Goal: Information Seeking & Learning: Learn about a topic

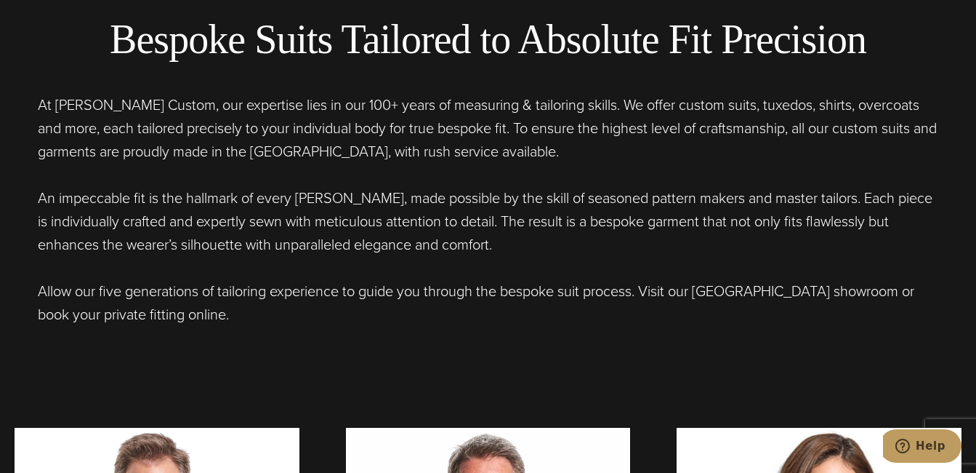
drag, startPoint x: 36, startPoint y: 102, endPoint x: 149, endPoint y: 101, distance: 113.4
click at [343, 159] on div "Bespoke Suits Tailored to Absolute Fit Precision At [PERSON_NAME] Custom, our e…" at bounding box center [488, 170] width 947 height 310
click at [149, 101] on p "At [PERSON_NAME] Custom, our expertise lies in our 100+ years of measuring & ta…" at bounding box center [488, 128] width 901 height 70
click at [78, 96] on p "At [PERSON_NAME] Custom, our expertise lies in our 100+ years of measuring & ta…" at bounding box center [488, 128] width 901 height 70
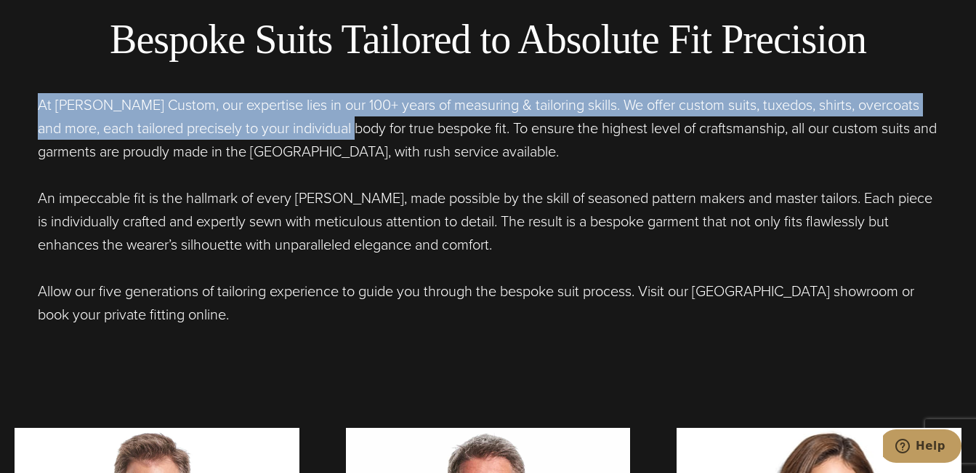
drag, startPoint x: 39, startPoint y: 101, endPoint x: 359, endPoint y: 141, distance: 323.1
click at [358, 140] on p "At [PERSON_NAME] Custom, our expertise lies in our 100+ years of measuring & ta…" at bounding box center [488, 128] width 901 height 70
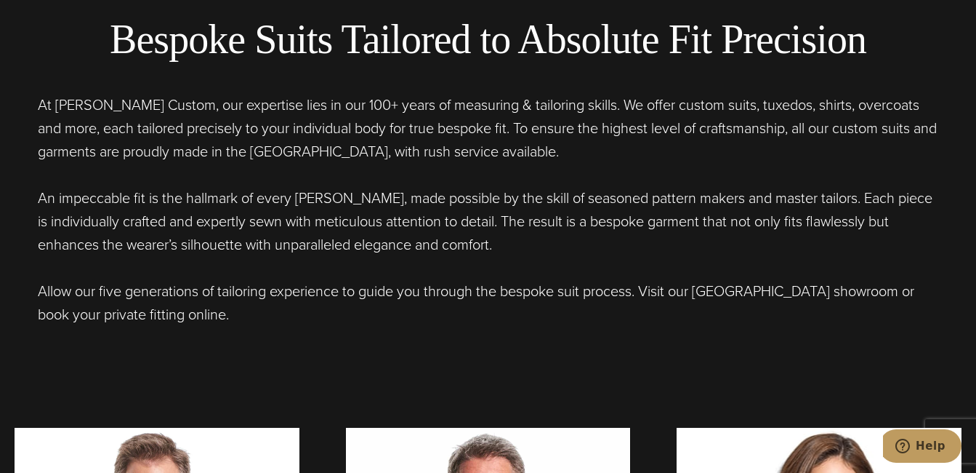
drag, startPoint x: 359, startPoint y: 141, endPoint x: 444, endPoint y: 148, distance: 85.3
click at [444, 148] on p "At [PERSON_NAME] Custom, our expertise lies in our 100+ years of measuring & ta…" at bounding box center [488, 128] width 901 height 70
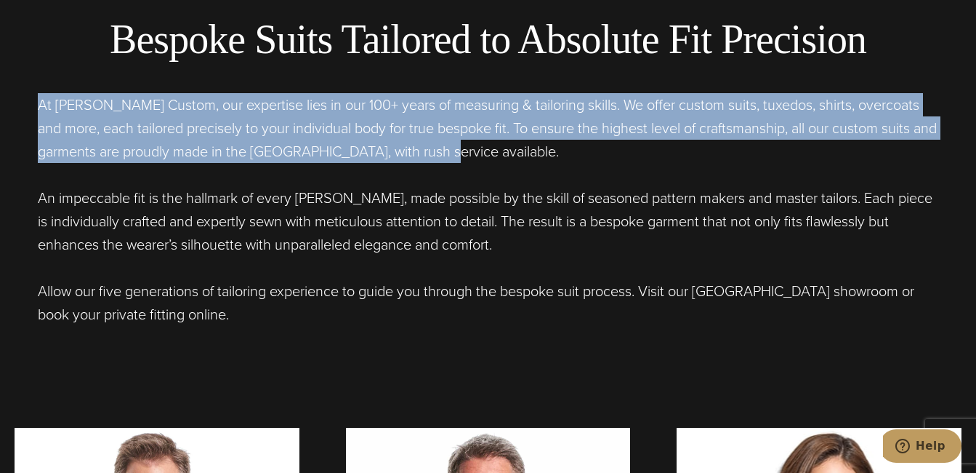
drag, startPoint x: 454, startPoint y: 151, endPoint x: 33, endPoint y: 95, distance: 425.3
click at [33, 95] on div "Bespoke Suits Tailored to Absolute Fit Precision At [PERSON_NAME] Custom, our e…" at bounding box center [488, 170] width 947 height 310
copy p "At [PERSON_NAME] Custom, our expertise lies in our 100+ years of measuring & ta…"
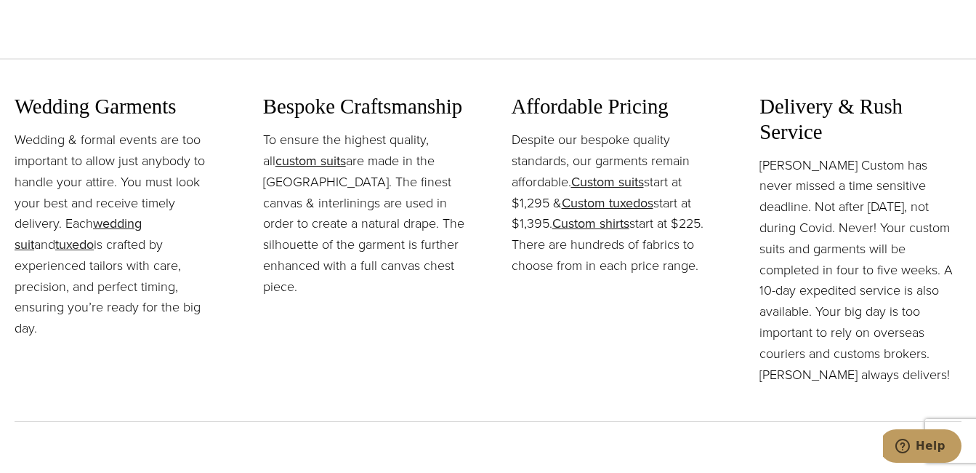
scroll to position [1580, 0]
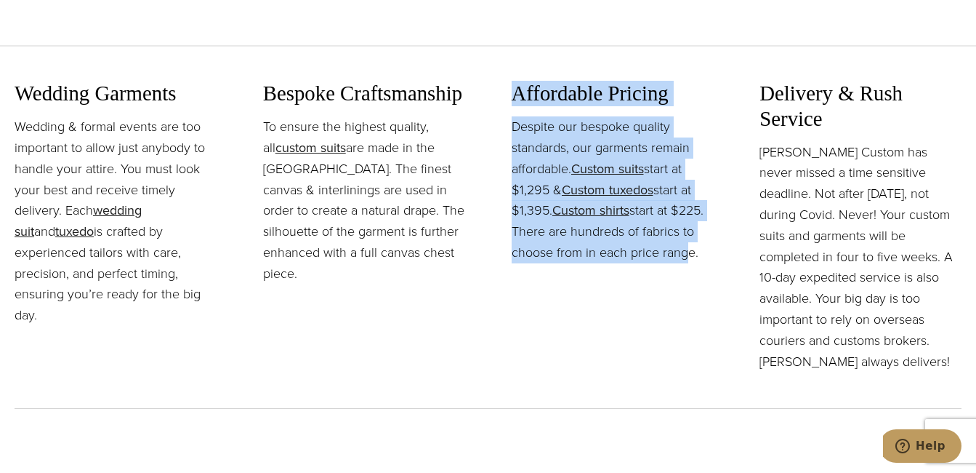
drag, startPoint x: 513, startPoint y: 92, endPoint x: 683, endPoint y: 256, distance: 237.0
click at [683, 256] on div "Affordable Pricing Despite our bespoke quality standards, our garments remain a…" at bounding box center [613, 172] width 202 height 182
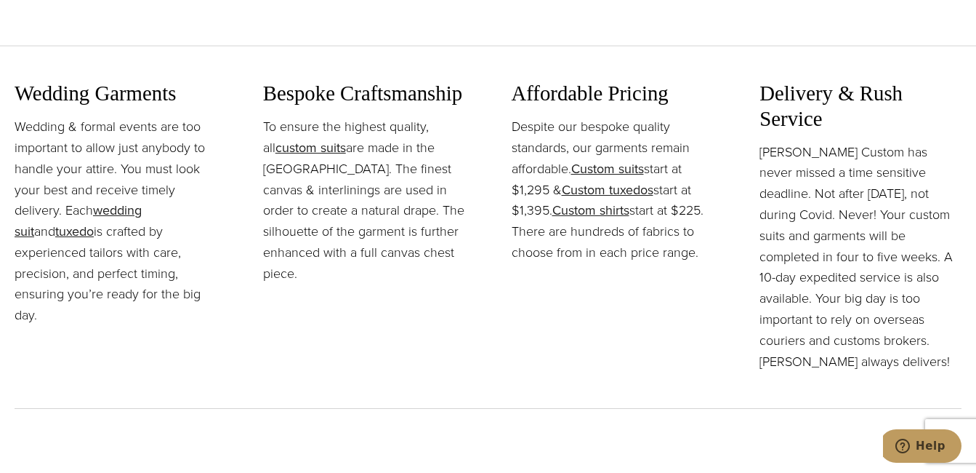
drag, startPoint x: 685, startPoint y: 256, endPoint x: 700, endPoint y: 257, distance: 15.3
click at [700, 257] on p "Despite our bespoke quality standards, our garments remain affordable. Custom s…" at bounding box center [613, 189] width 202 height 147
drag, startPoint x: 701, startPoint y: 257, endPoint x: 518, endPoint y: 86, distance: 251.0
click at [518, 86] on div "Affordable Pricing Despite our bespoke quality standards, our garments remain a…" at bounding box center [613, 172] width 202 height 182
copy div "Affordable Pricing Despite our bespoke quality standards, our garments remain a…"
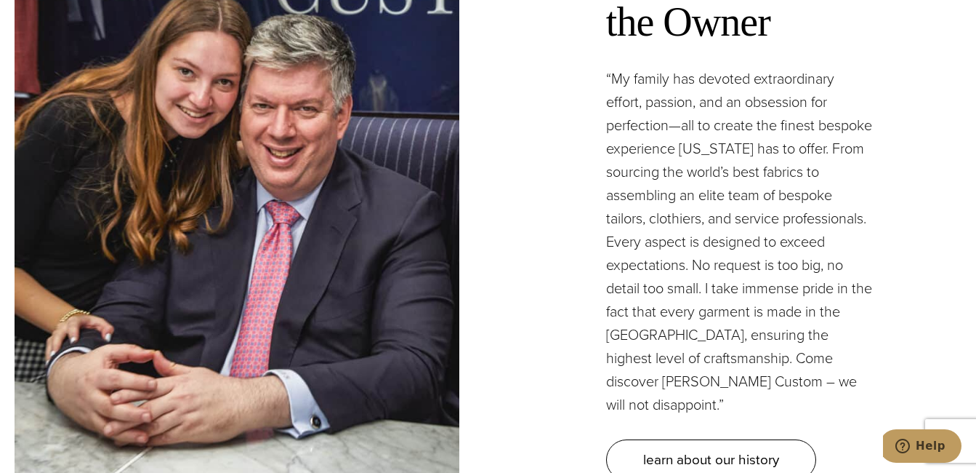
scroll to position [4163, 0]
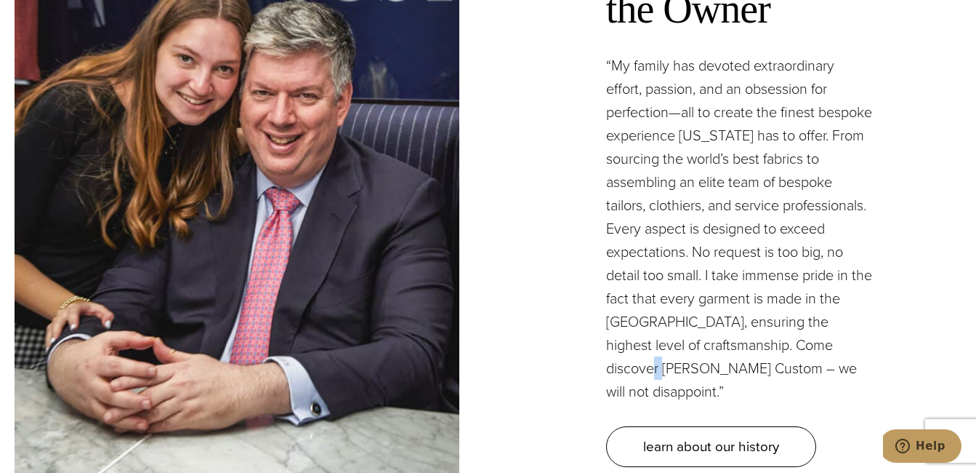
drag, startPoint x: 703, startPoint y: 339, endPoint x: 714, endPoint y: 359, distance: 22.5
click at [715, 363] on p "“My family has devoted extraordinary effort, passion, and an obsession for perf…" at bounding box center [739, 228] width 267 height 349
click at [701, 369] on p "“My family has devoted extraordinary effort, passion, and an obsession for perf…" at bounding box center [739, 228] width 267 height 349
click at [684, 371] on p "“My family has devoted extraordinary effort, passion, and an obsession for perf…" at bounding box center [739, 228] width 267 height 349
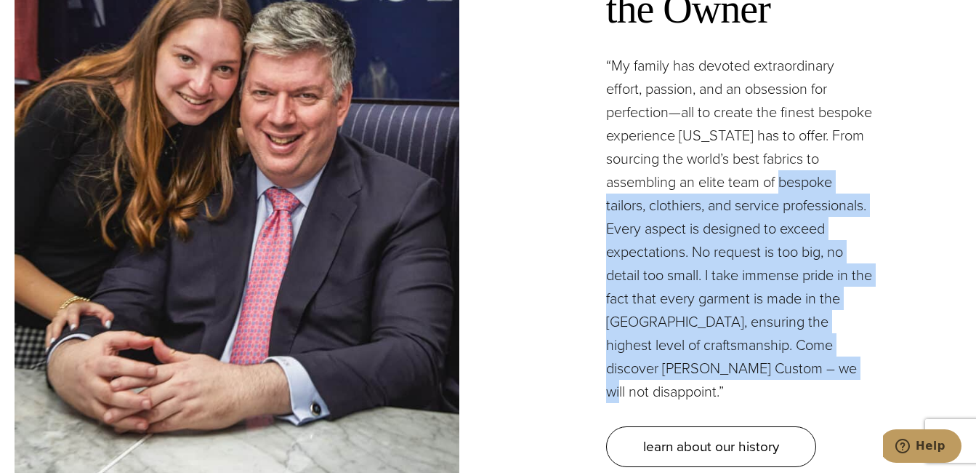
drag, startPoint x: 703, startPoint y: 379, endPoint x: 620, endPoint y: 188, distance: 208.4
click at [620, 188] on p "“My family has devoted extraordinary effort, passion, and an obsession for perf…" at bounding box center [739, 228] width 267 height 349
click at [821, 370] on p "“My family has devoted extraordinary effort, passion, and an obsession for perf…" at bounding box center [739, 228] width 267 height 349
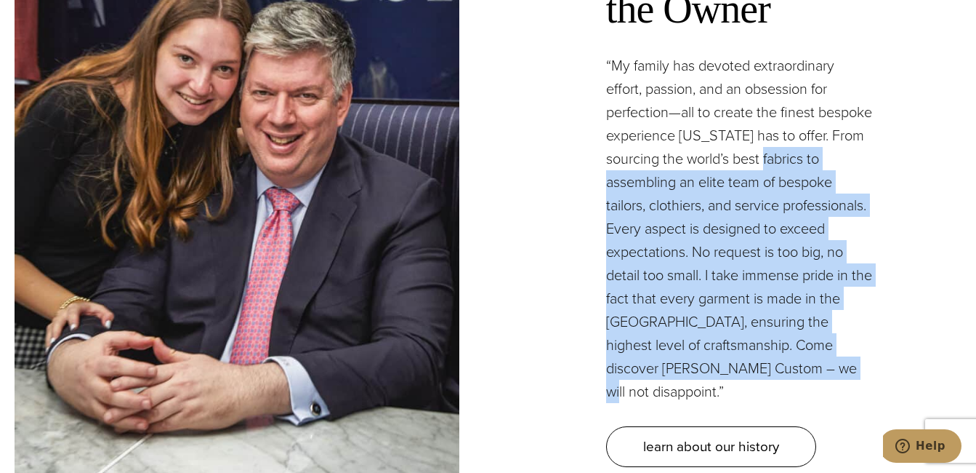
drag, startPoint x: 739, startPoint y: 366, endPoint x: 620, endPoint y: 144, distance: 251.7
click at [620, 145] on p "“My family has devoted extraordinary effort, passion, and an obsession for perf…" at bounding box center [739, 228] width 267 height 349
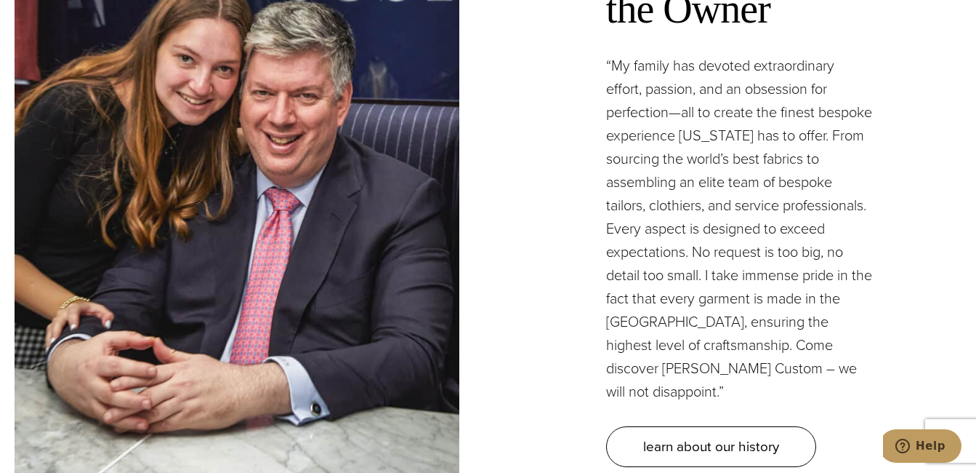
drag, startPoint x: 620, startPoint y: 144, endPoint x: 611, endPoint y: 110, distance: 34.6
click at [611, 121] on p "“My family has devoted extraordinary effort, passion, and an obsession for perf…" at bounding box center [739, 228] width 267 height 349
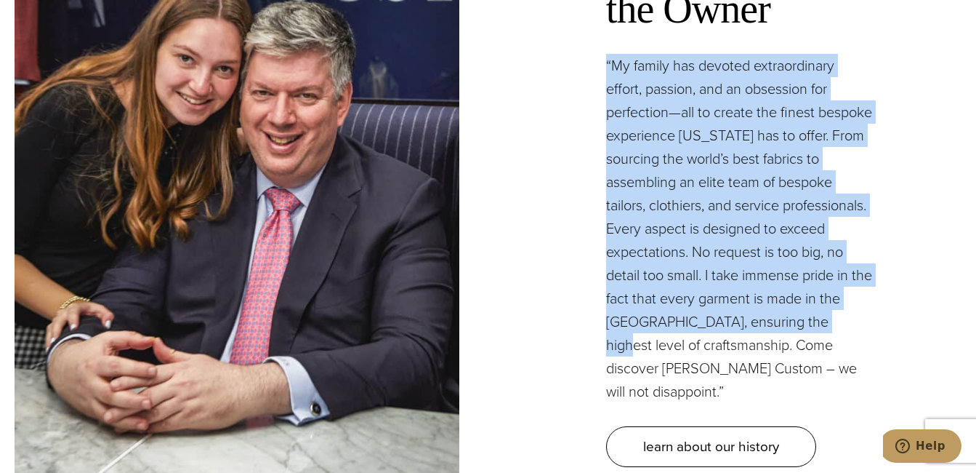
drag, startPoint x: 608, startPoint y: 40, endPoint x: 675, endPoint y: 333, distance: 300.5
click at [675, 333] on p "“My family has devoted extraordinary effort, passion, and an obsession for perf…" at bounding box center [739, 228] width 267 height 349
click at [554, 168] on div "A Message From the Owner “My family has devoted extraordinary effort, passion, …" at bounding box center [740, 177] width 445 height 638
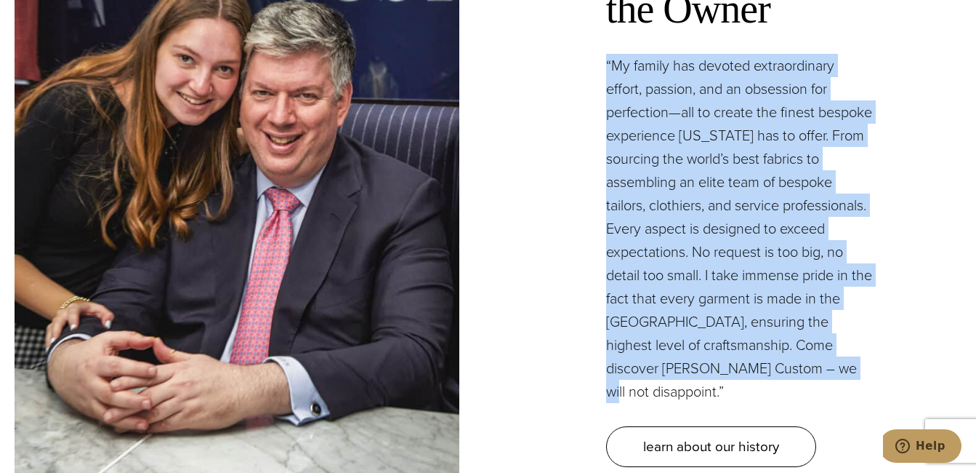
drag, startPoint x: 592, startPoint y: 38, endPoint x: 709, endPoint y: 367, distance: 349.5
click at [709, 367] on div "A Message From the Owner “My family has devoted extraordinary effort, passion, …" at bounding box center [740, 177] width 445 height 638
click at [709, 367] on p "“My family has devoted extraordinary effort, passion, and an obsession for perf…" at bounding box center [739, 228] width 267 height 349
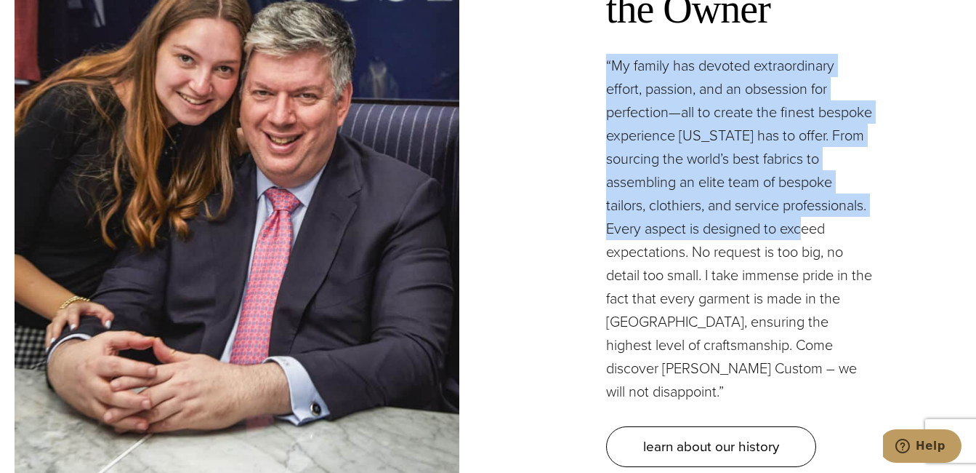
drag, startPoint x: 607, startPoint y: 45, endPoint x: 648, endPoint y: 236, distance: 194.8
click at [648, 236] on p "“My family has devoted extraordinary effort, passion, and an obsession for perf…" at bounding box center [739, 228] width 267 height 349
drag, startPoint x: 648, startPoint y: 236, endPoint x: 584, endPoint y: 90, distance: 158.8
click at [584, 90] on div "A Message From the Owner “My family has devoted extraordinary effort, passion, …" at bounding box center [740, 177] width 445 height 638
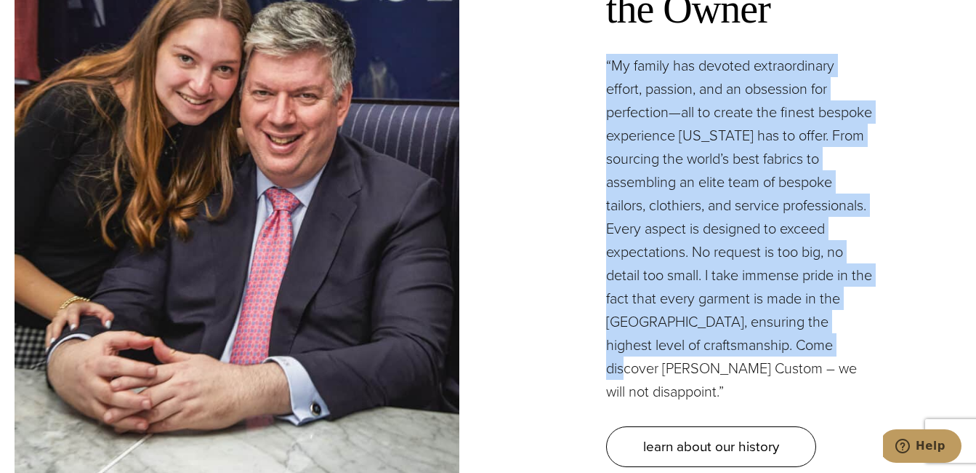
drag, startPoint x: 598, startPoint y: 44, endPoint x: 672, endPoint y: 357, distance: 321.4
click at [672, 357] on div "A Message From the Owner “My family has devoted extraordinary effort, passion, …" at bounding box center [740, 177] width 445 height 638
drag, startPoint x: 672, startPoint y: 357, endPoint x: 561, endPoint y: 166, distance: 221.2
click at [561, 166] on div "A Message From the Owner “My family has devoted extraordinary effort, passion, …" at bounding box center [740, 177] width 445 height 638
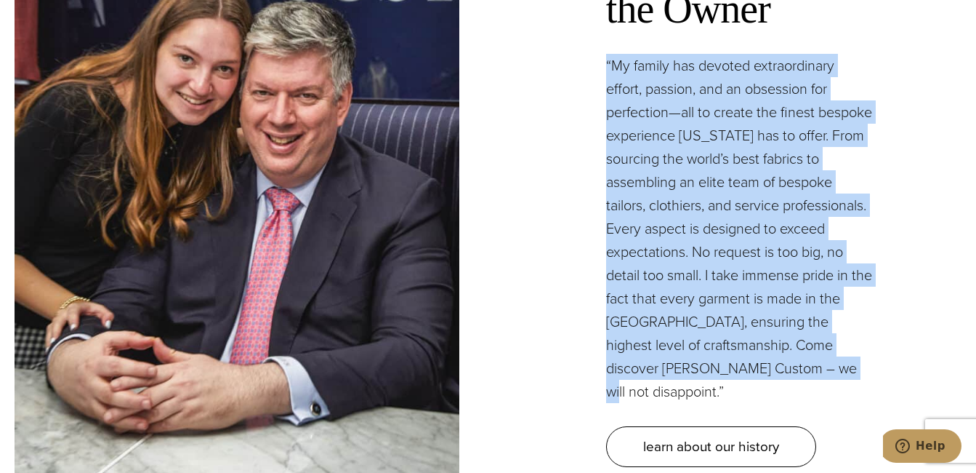
drag, startPoint x: 603, startPoint y: 42, endPoint x: 678, endPoint y: 361, distance: 327.8
click at [678, 361] on div "A Message From the Owner “My family has devoted extraordinary effort, passion, …" at bounding box center [740, 177] width 445 height 638
copy p "“My family has devoted extraordinary effort, passion, and an obsession for perf…"
click at [966, 164] on div "A Message From the Owner “My family has devoted extraordinary effort, passion, …" at bounding box center [488, 177] width 976 height 638
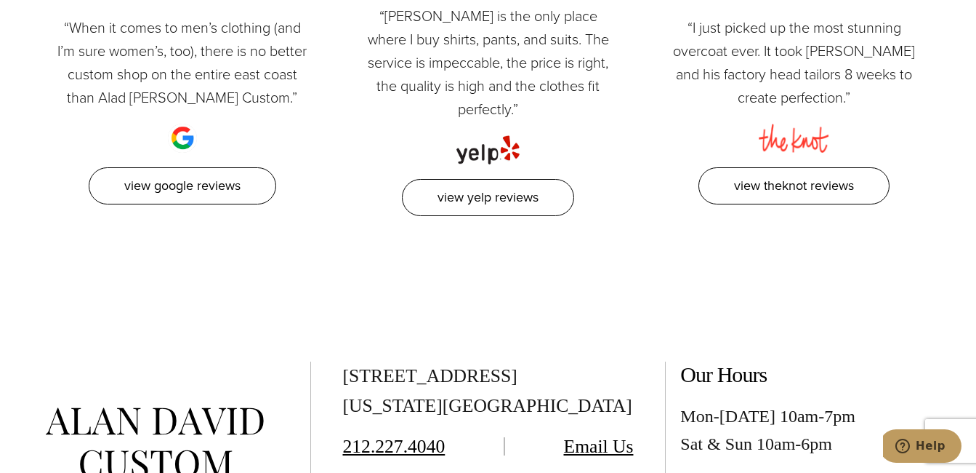
scroll to position [6653, 0]
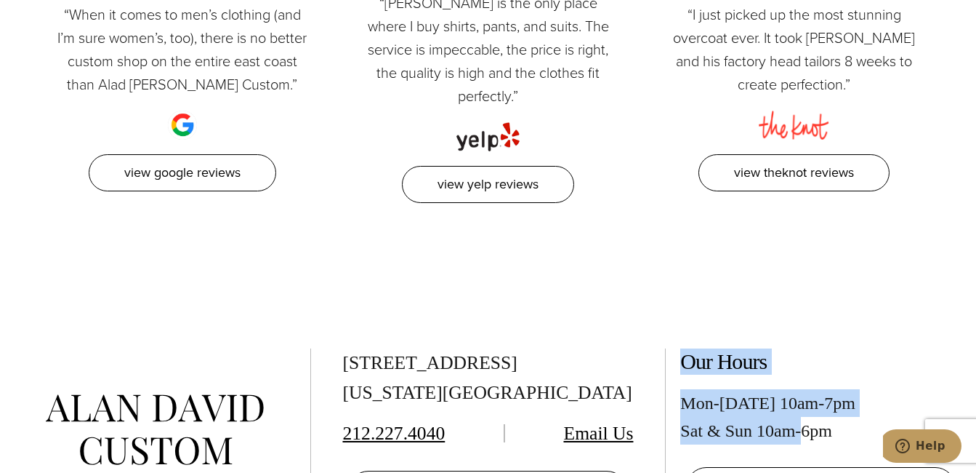
drag, startPoint x: 678, startPoint y: 315, endPoint x: 804, endPoint y: 380, distance: 141.8
click at [804, 380] on div "Our Hours Mon-[DATE] 10am-7pm Sat & Sun 10am-6pm book an appointment" at bounding box center [813, 429] width 297 height 163
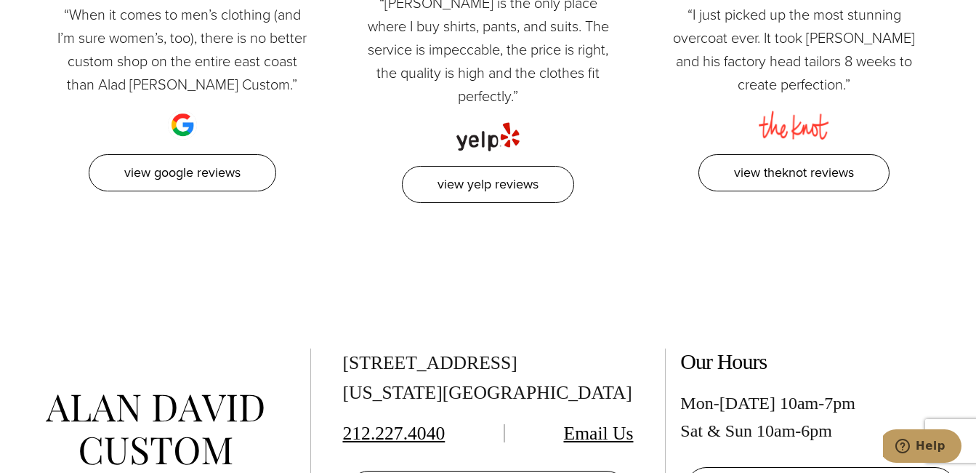
drag, startPoint x: 804, startPoint y: 380, endPoint x: 852, endPoint y: 385, distance: 48.2
click at [852, 389] on div "Mon-[DATE] 10am-7pm Sat & Sun 10am-6pm" at bounding box center [820, 417] width 281 height 56
click at [841, 389] on div "Mon-[DATE] 10am-7pm Sat & Sun 10am-6pm" at bounding box center [820, 417] width 281 height 56
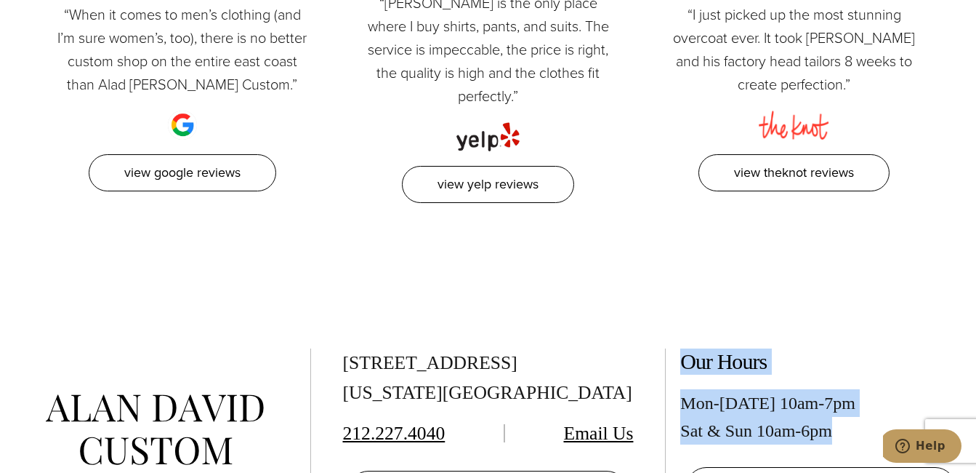
drag, startPoint x: 831, startPoint y: 380, endPoint x: 686, endPoint y: 309, distance: 161.9
click at [686, 348] on div "Our Hours Mon-[DATE] 10am-7pm Sat & Sun 10am-6pm book an appointment" at bounding box center [820, 427] width 281 height 159
copy div "Our Hours Mon-[DATE] 10am-7pm Sat & Sun 10am-6pm"
